Goal: Task Accomplishment & Management: Manage account settings

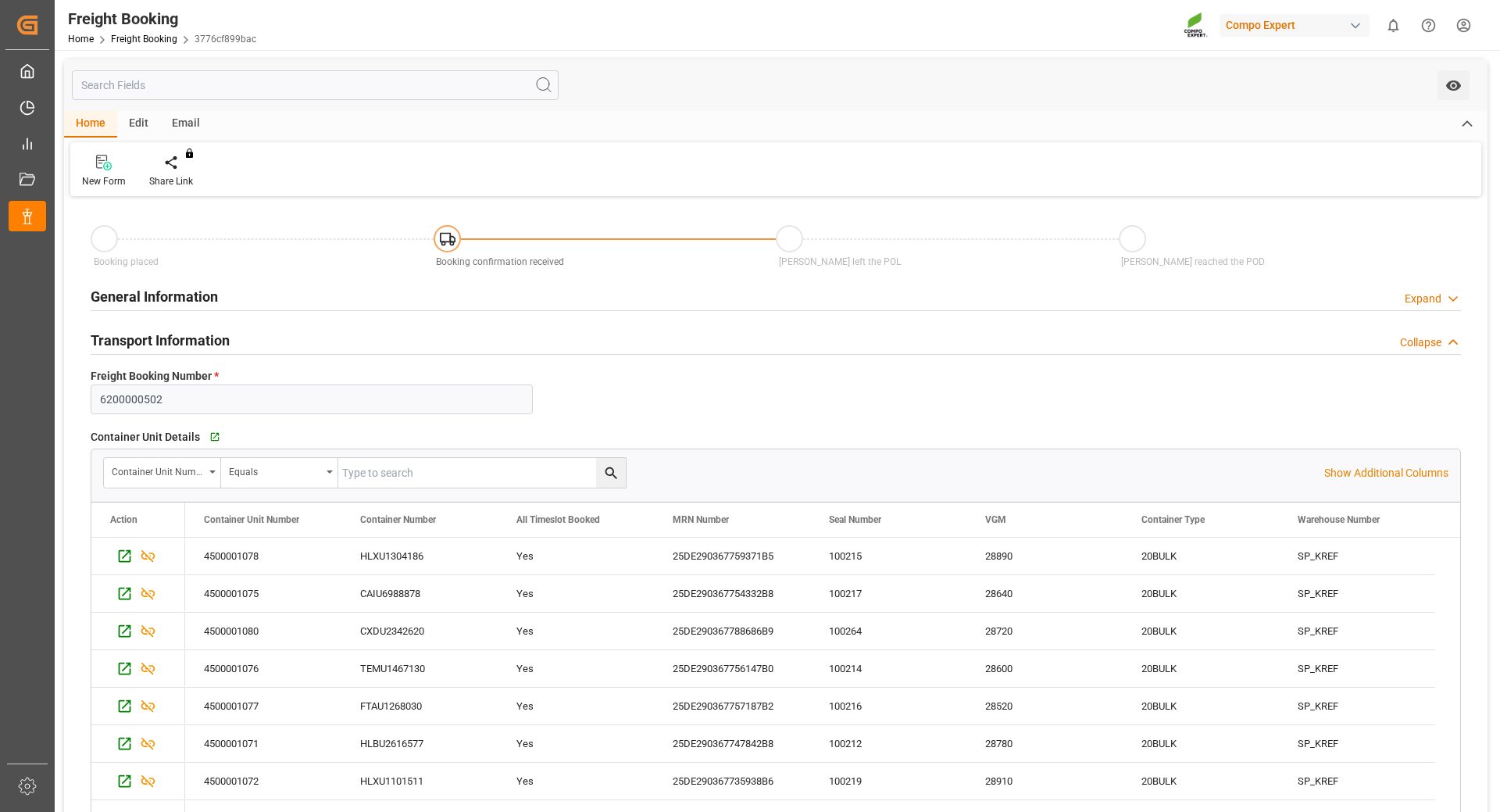
scroll to position [156, 0]
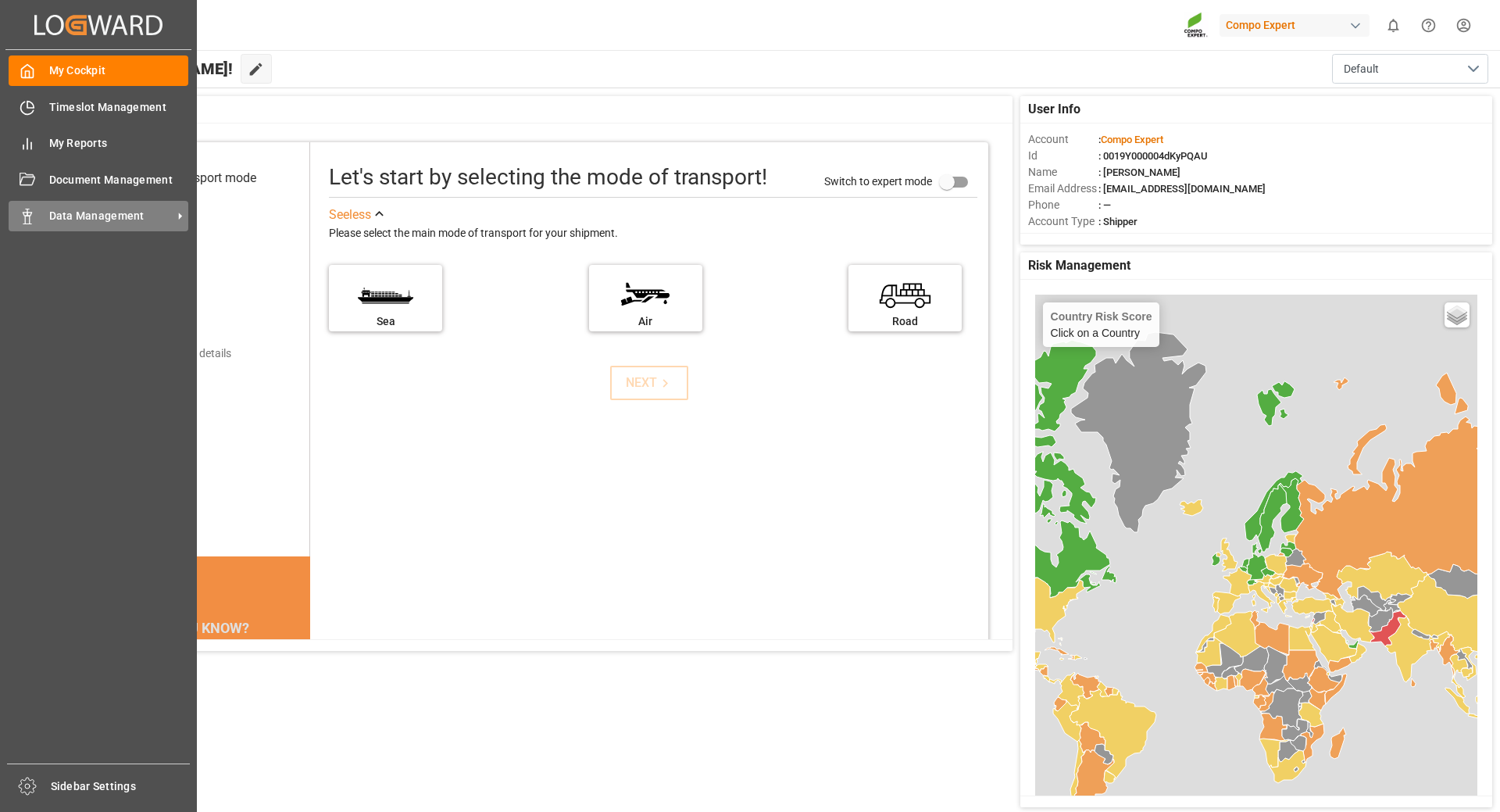
click at [84, 220] on span "Data Management" at bounding box center [111, 216] width 123 height 17
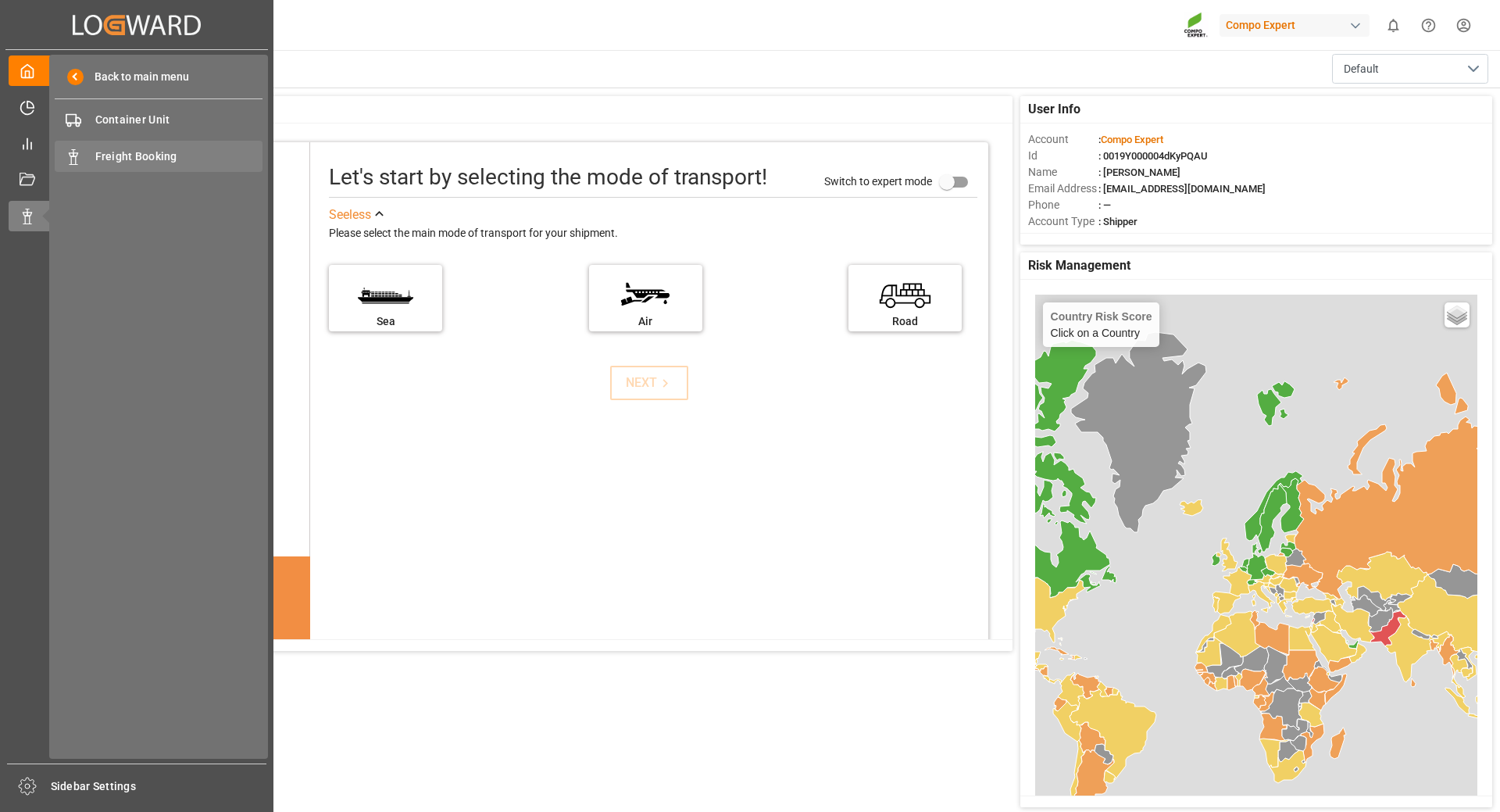
click at [139, 163] on span "Freight Booking" at bounding box center [179, 157] width 168 height 17
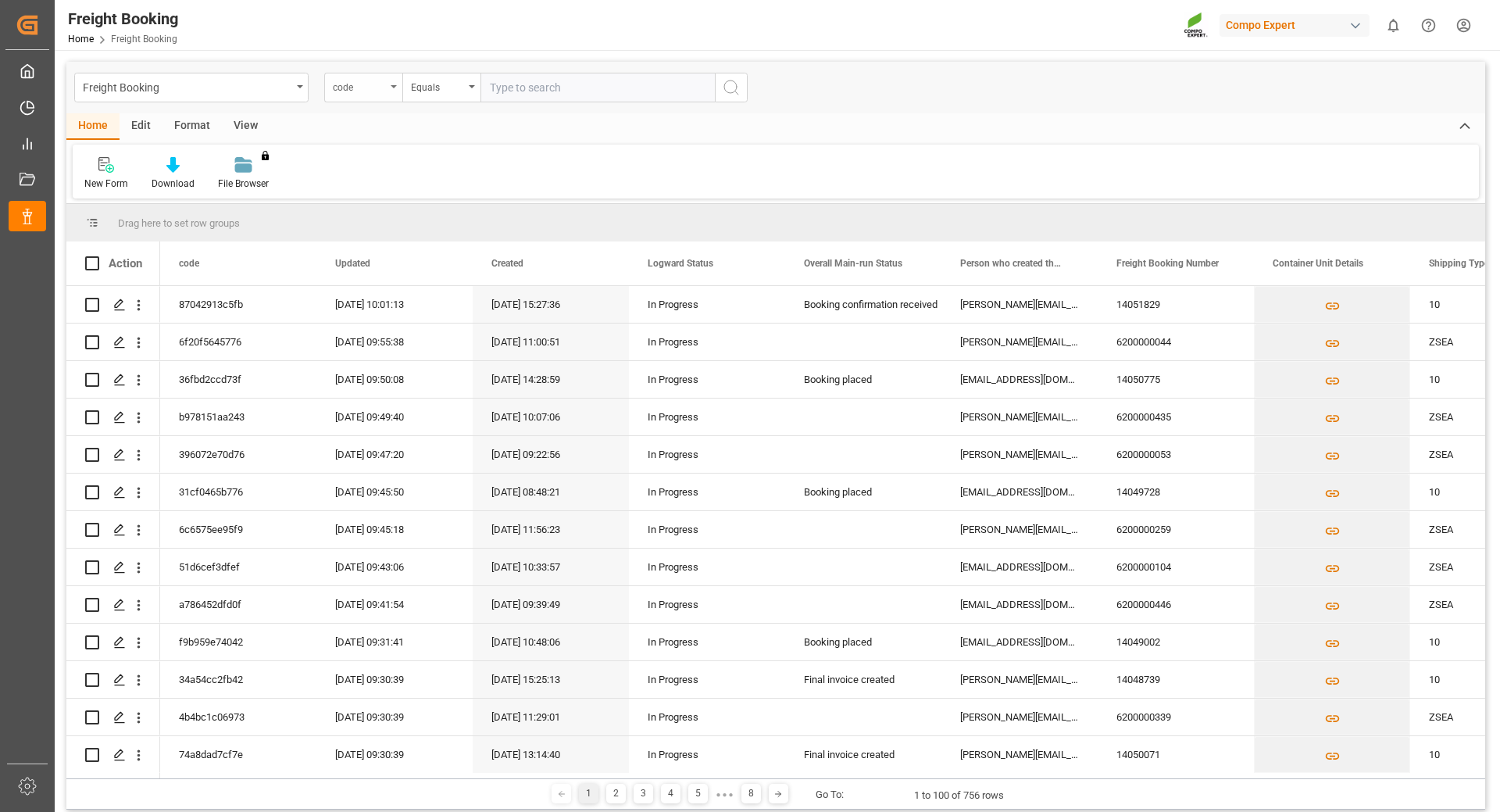
click at [383, 86] on div "code" at bounding box center [359, 85] width 53 height 18
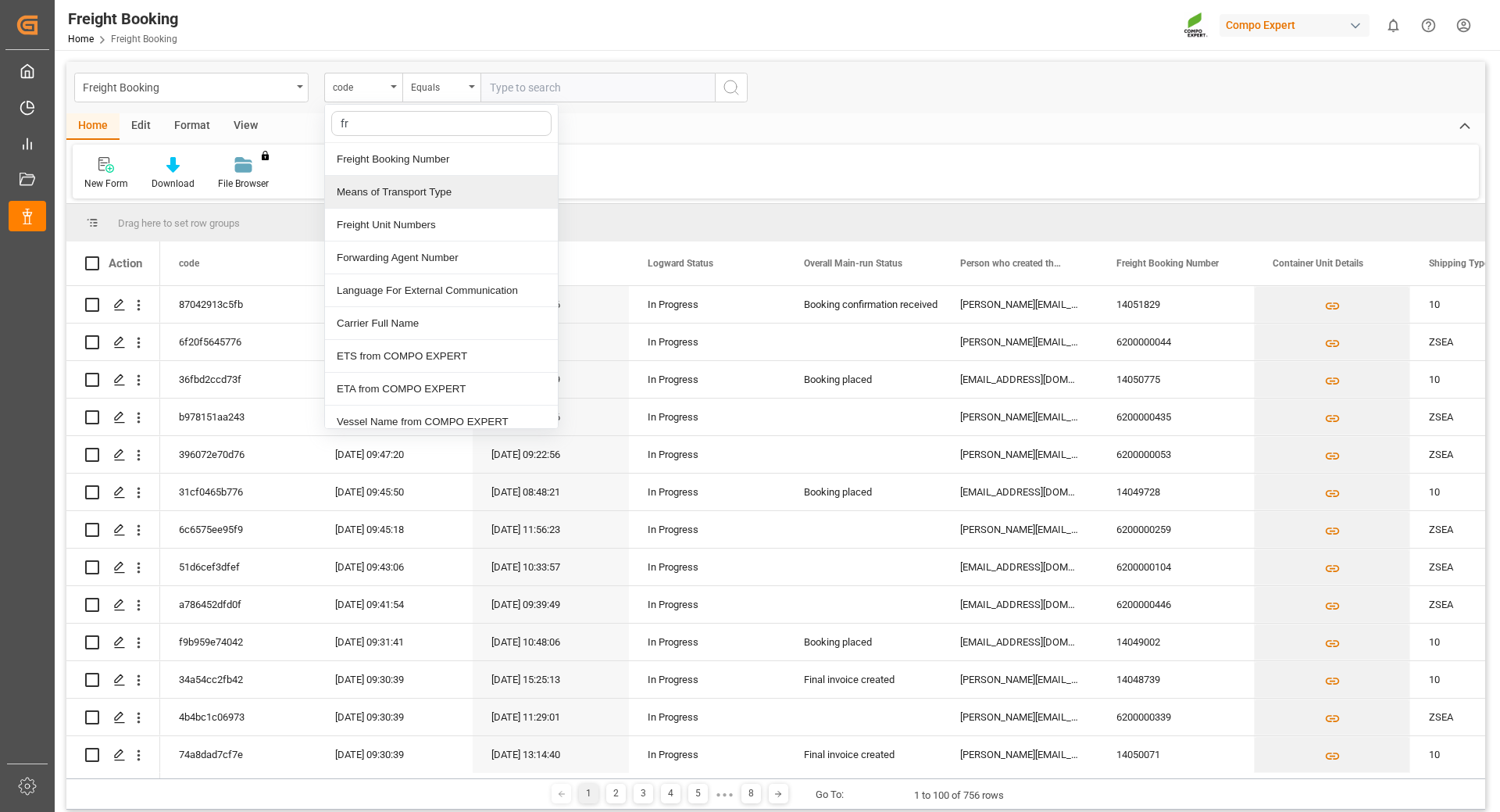
type input "fre"
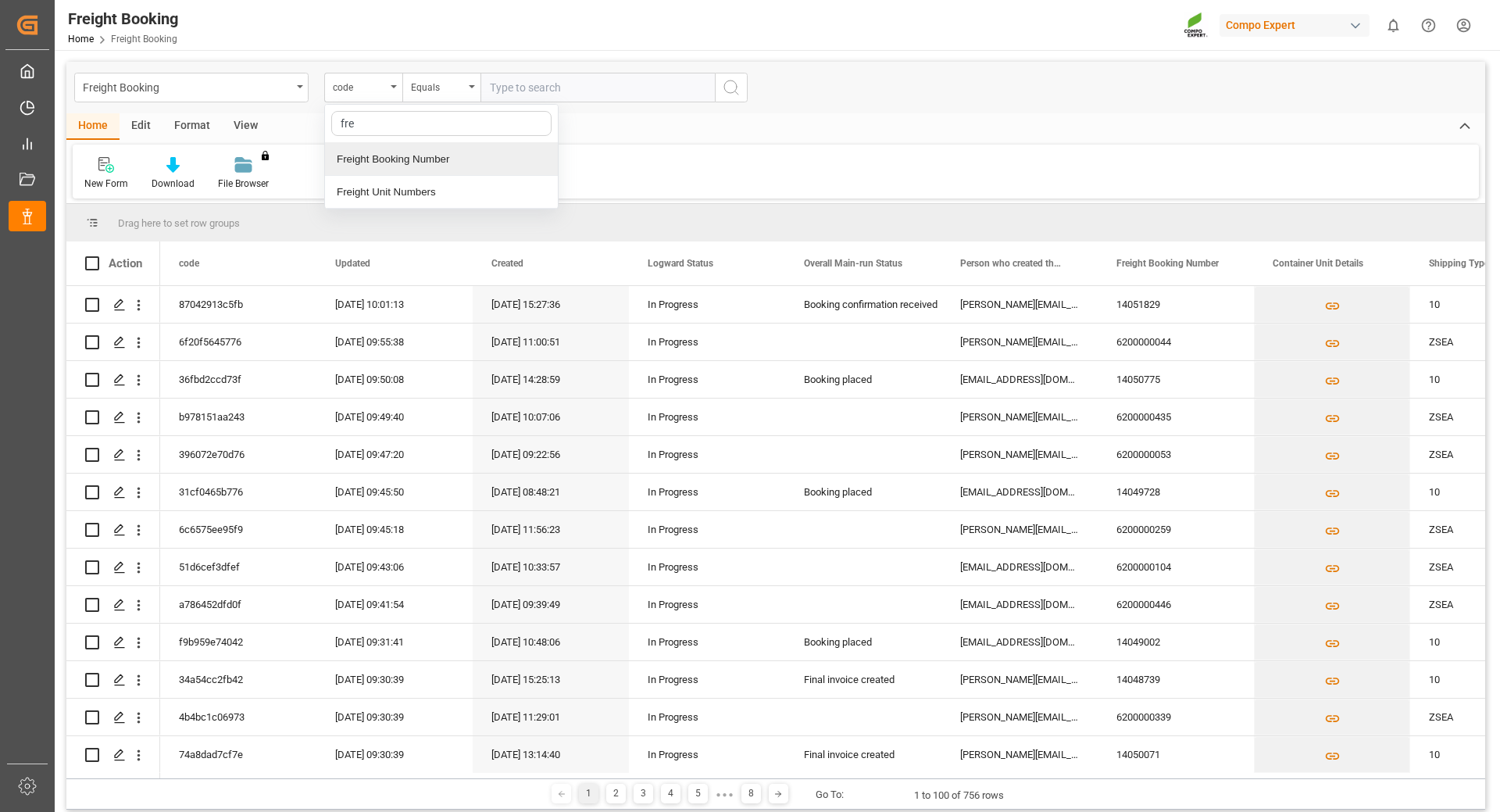
click at [400, 154] on div "Freight Booking Number" at bounding box center [441, 160] width 232 height 33
click at [620, 92] on input "text" at bounding box center [597, 87] width 234 height 29
drag, startPoint x: 542, startPoint y: 77, endPoint x: 551, endPoint y: 84, distance: 11.4
click at [541, 78] on input "text" at bounding box center [597, 87] width 234 height 29
paste input "6200000502"
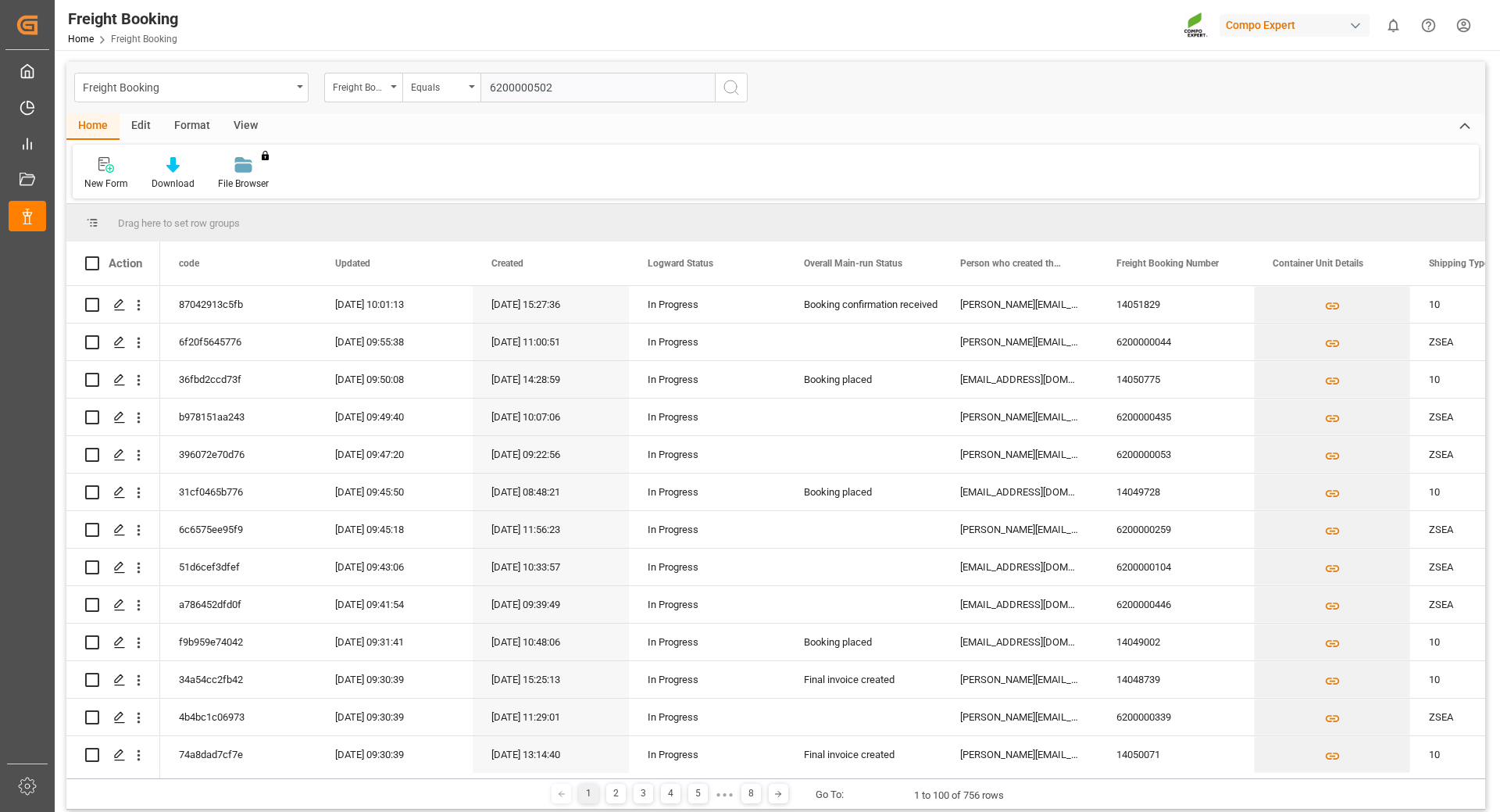
type input "6200000502"
click at [724, 90] on icon "search button" at bounding box center [731, 87] width 18 height 18
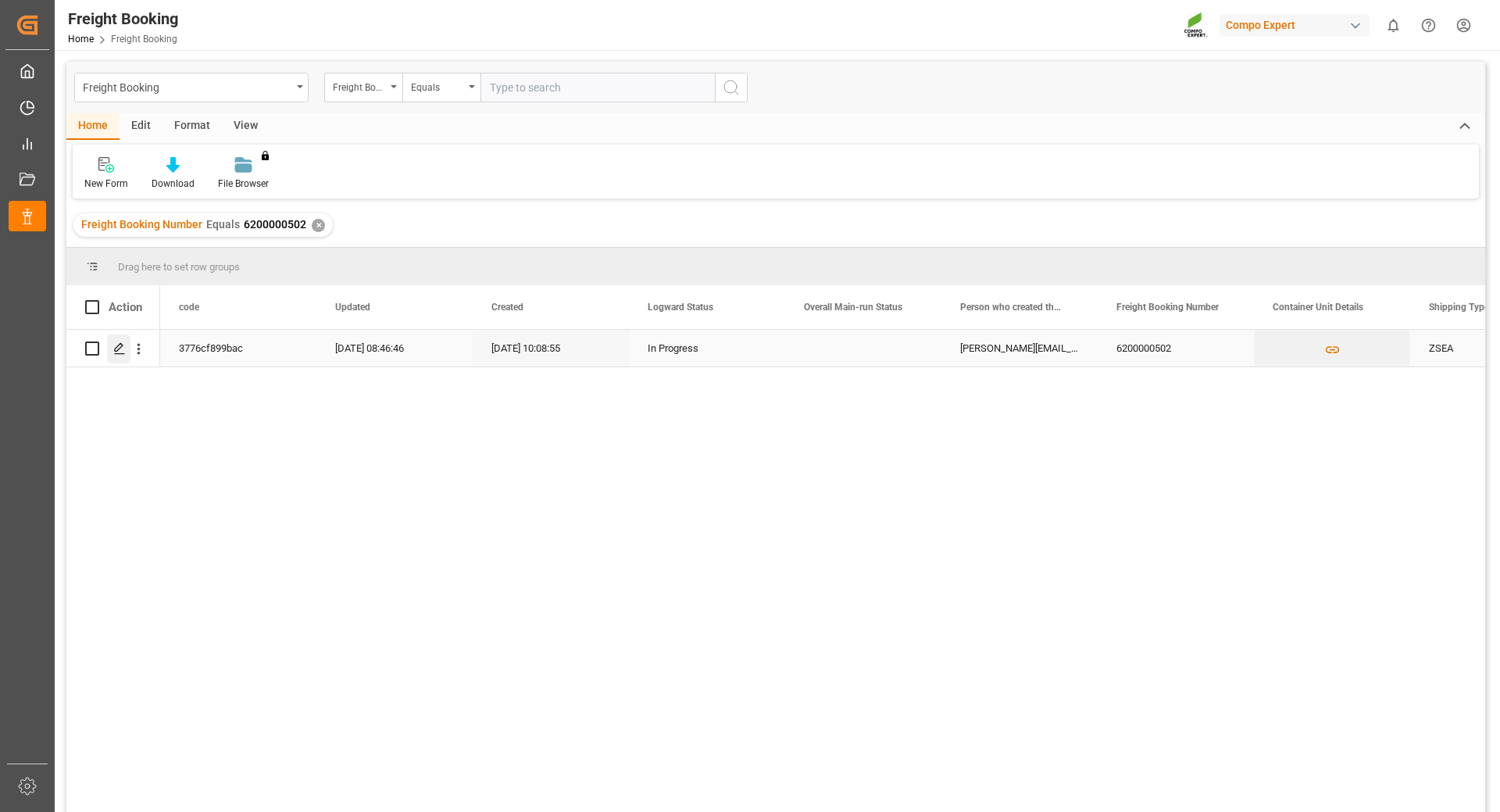
click at [123, 345] on polygon "Press SPACE to select this row." at bounding box center [118, 347] width 8 height 8
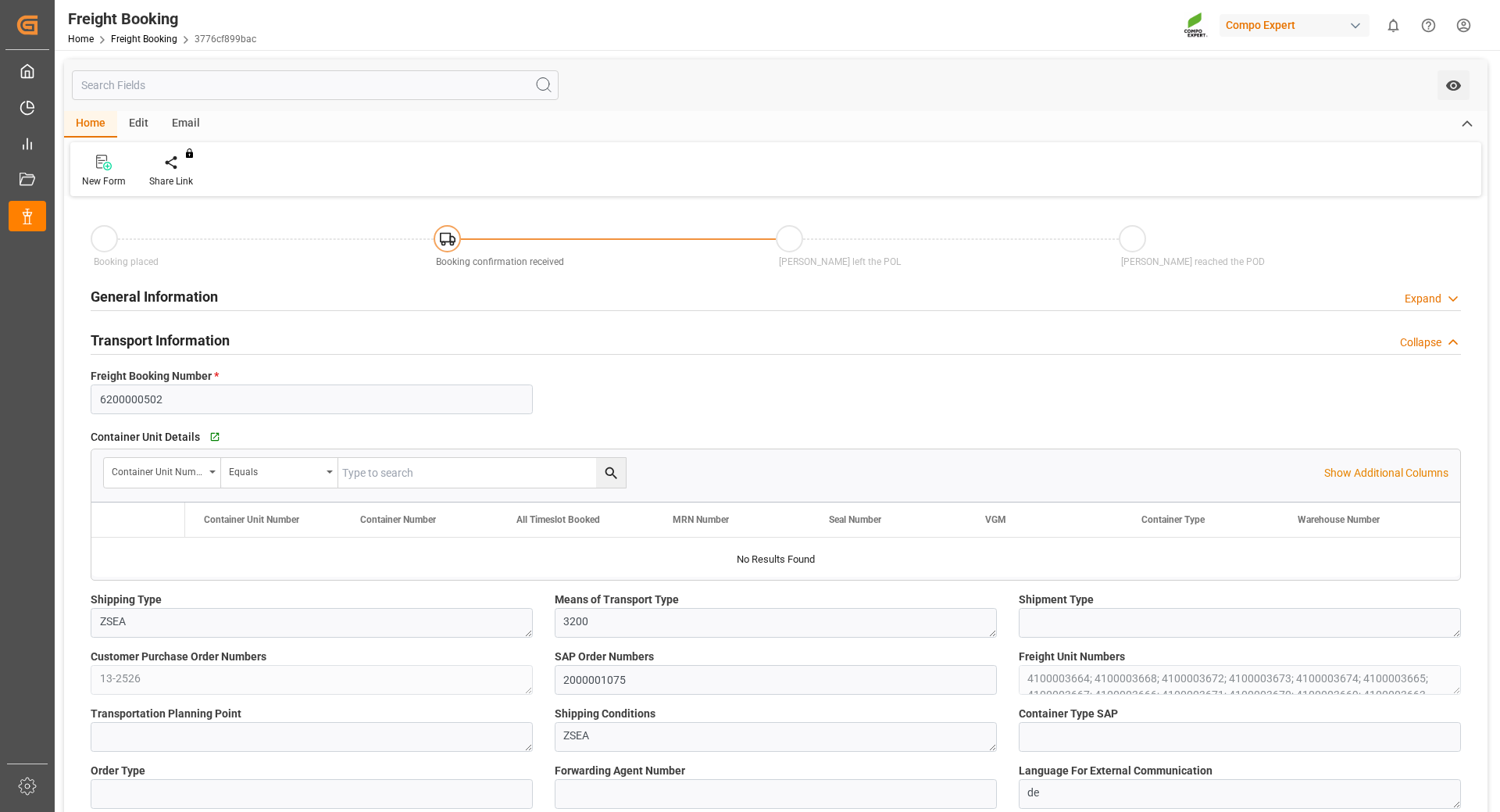
type input "Hapag [PERSON_NAME]"
type input "Hapag [PERSON_NAME] Aktiengesellschaft"
type input "9618305"
type input "BEANR"
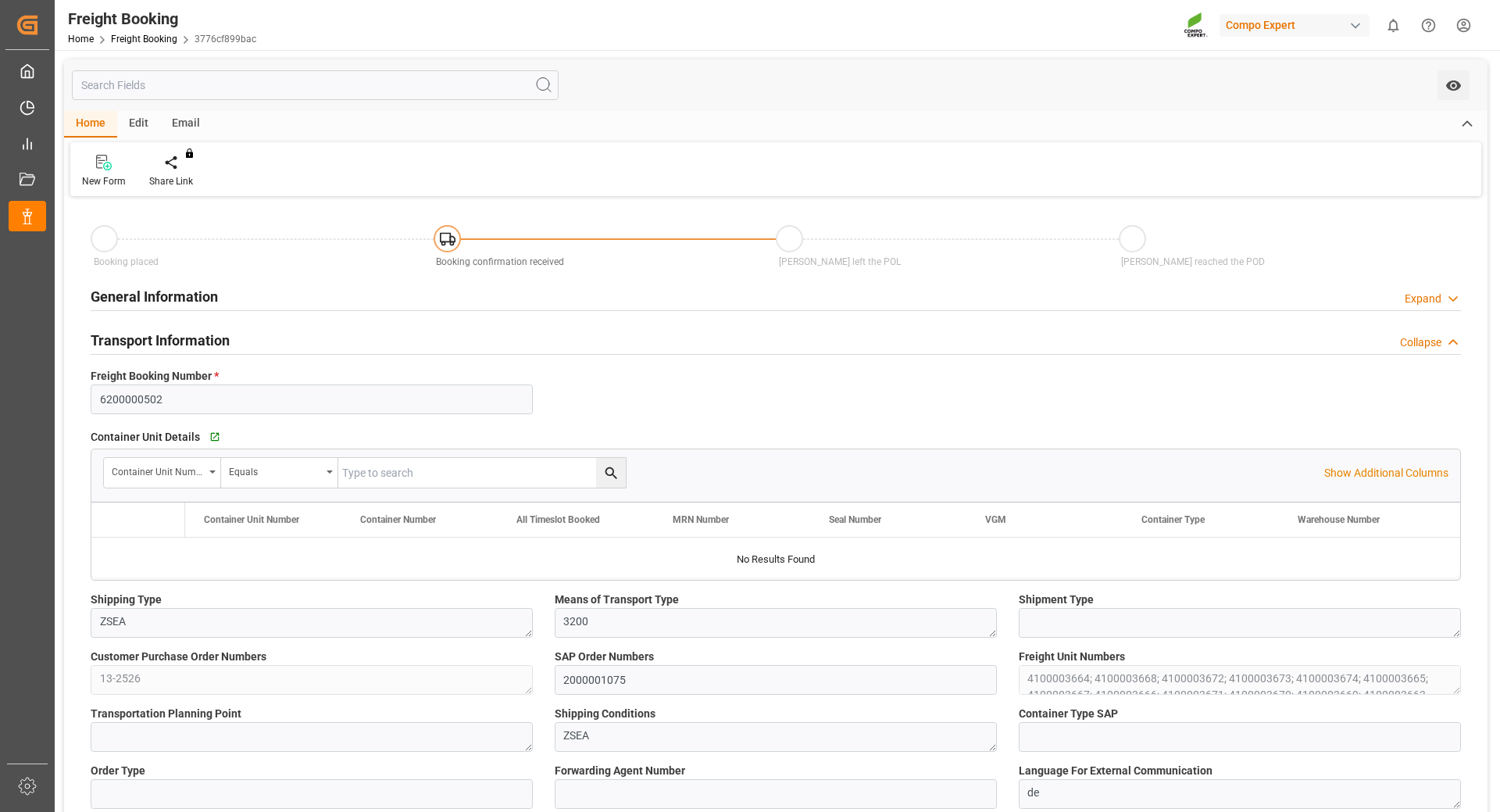
type input "UYMVD"
type input "0"
type input "715500"
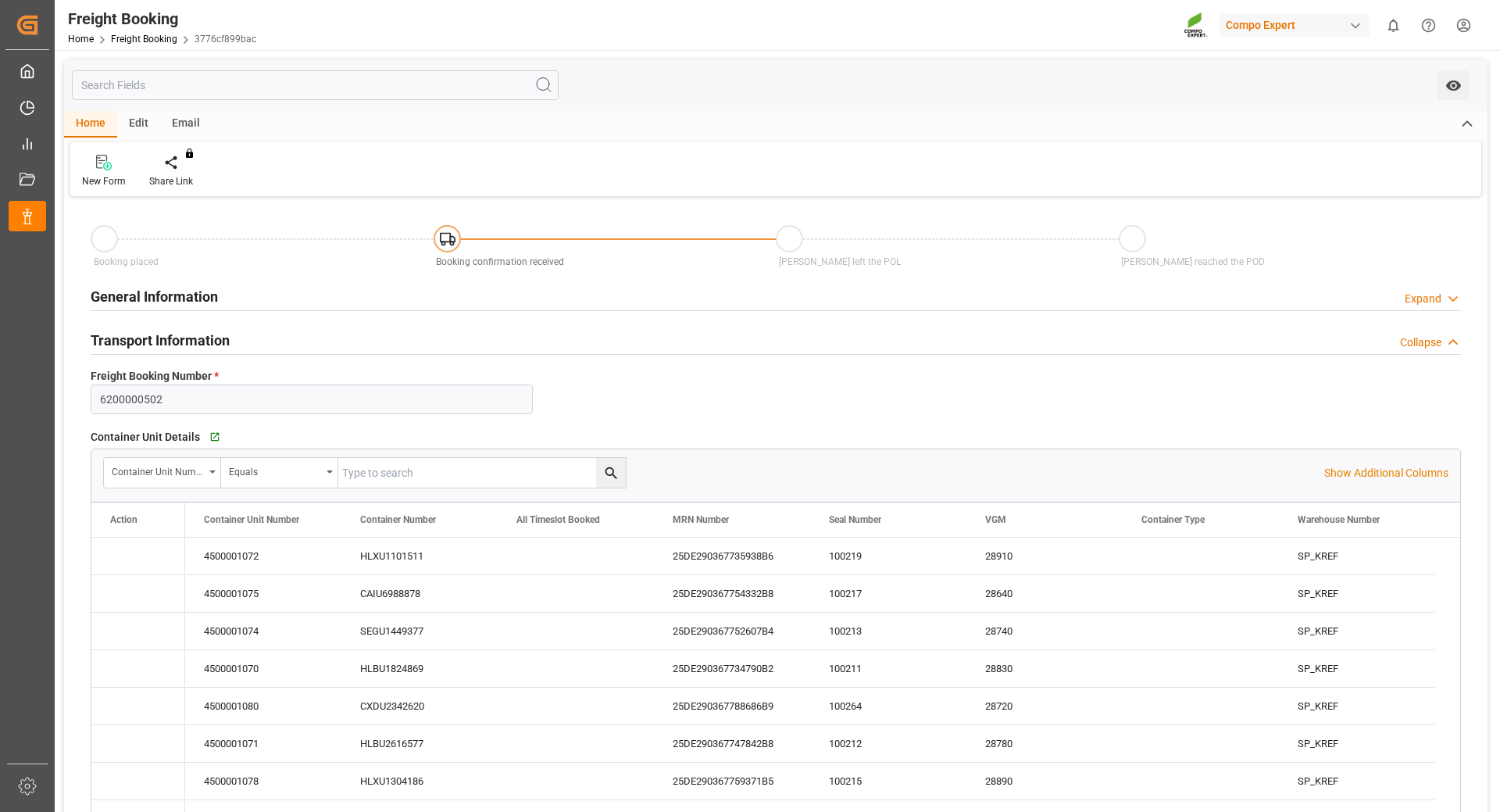
type input "[DATE] 01:00"
type input "[DATE] 20:00"
type input "[DATE] 10:00"
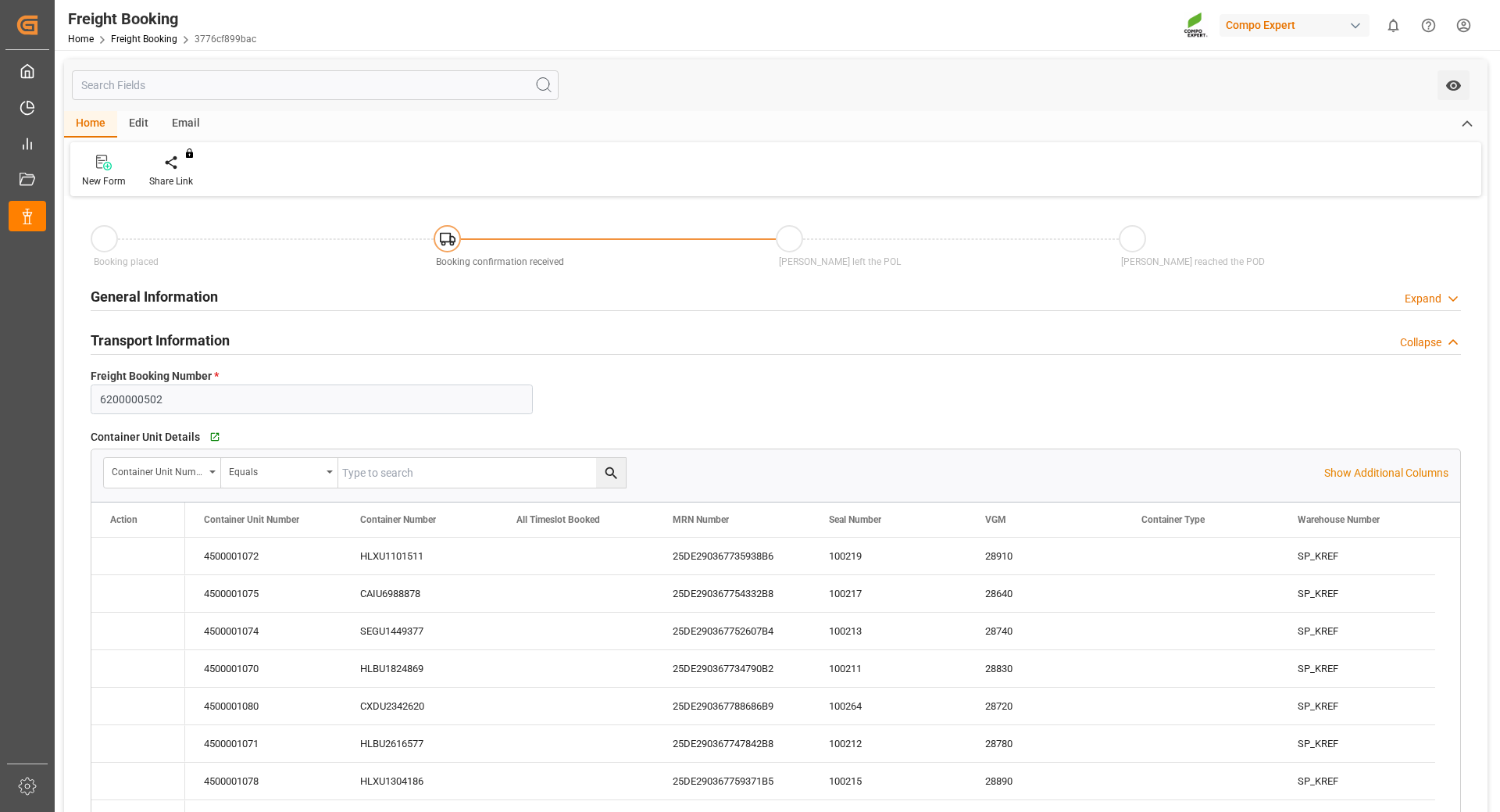
type input "[DATE] 10:08"
type input "[DATE] 16:42"
type input "[DATE] 08:46"
